Goal: Register for event/course

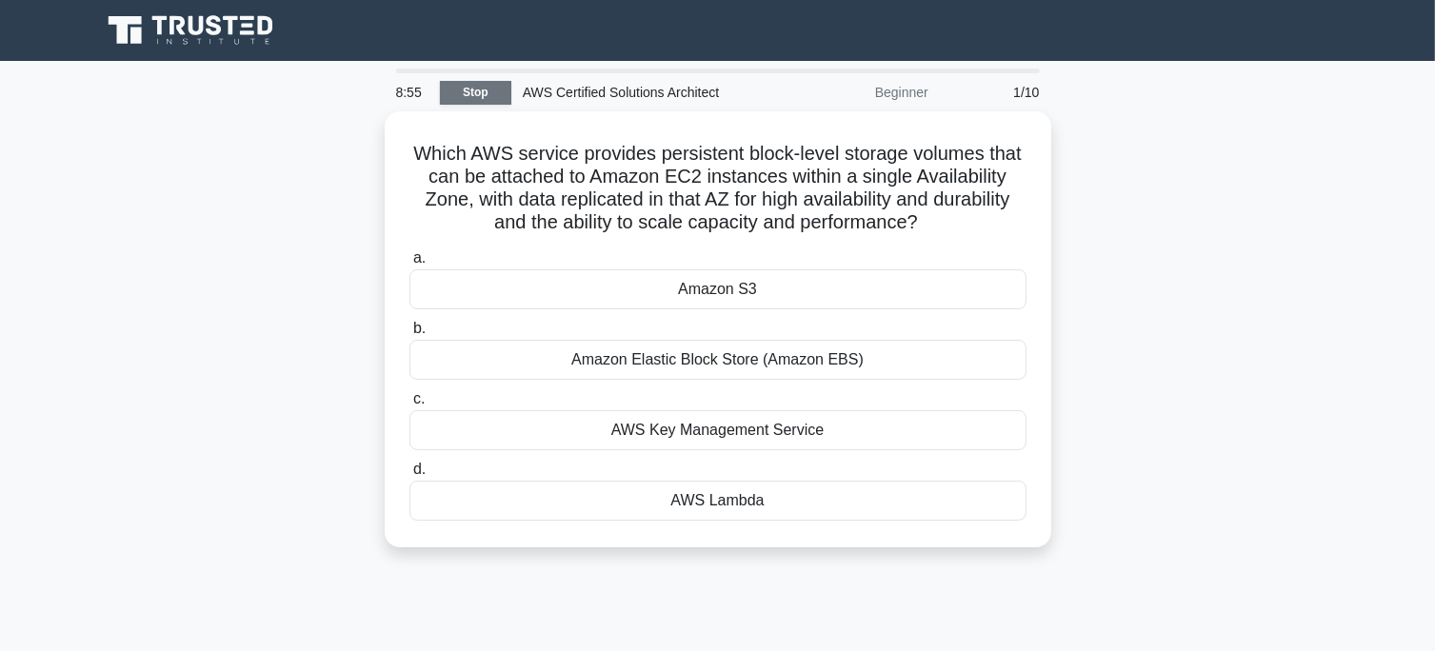
click at [484, 95] on link "Stop" at bounding box center [475, 93] width 71 height 24
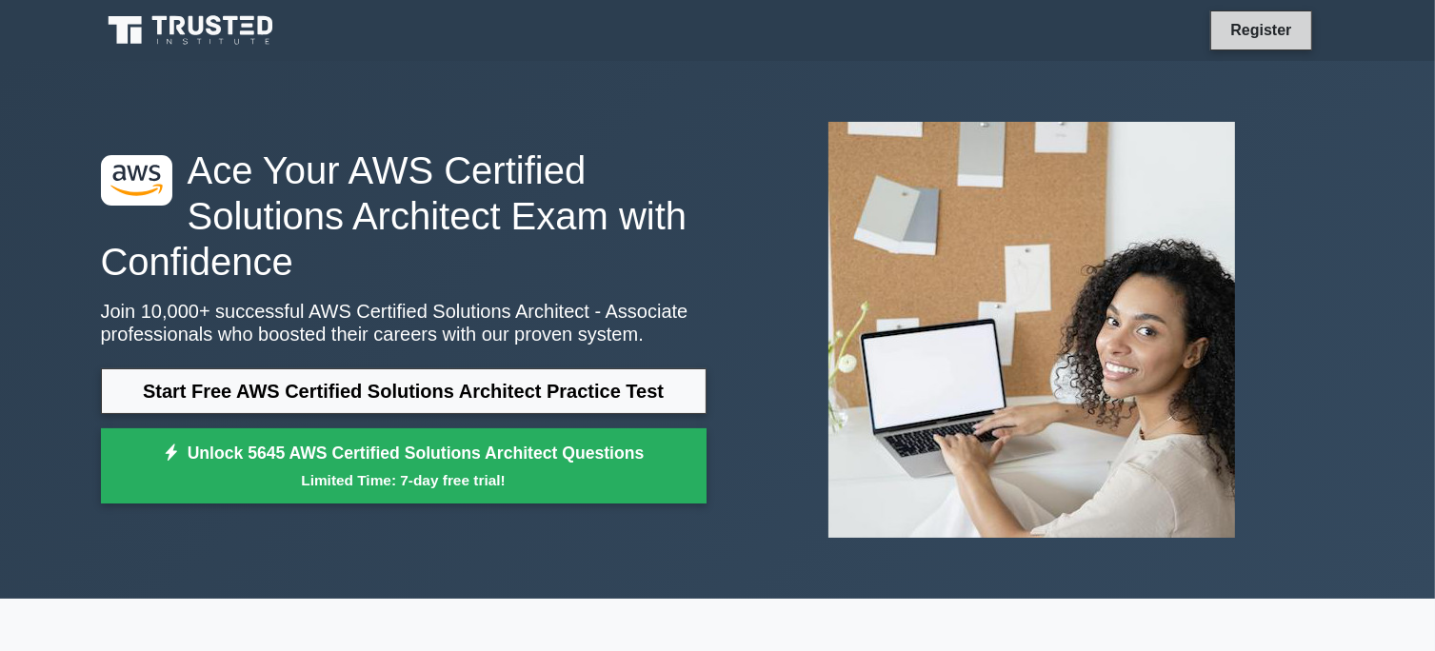
click at [1248, 20] on link "Register" at bounding box center [1261, 30] width 84 height 24
